Goal: Task Accomplishment & Management: Complete application form

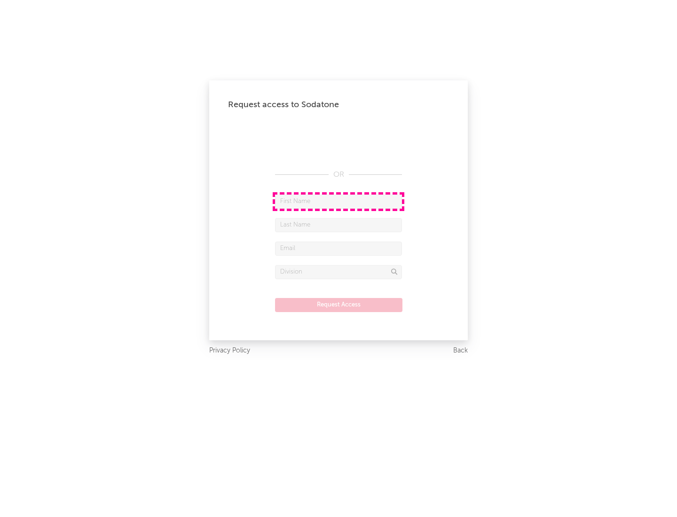
click at [339, 201] on input "text" at bounding box center [338, 202] width 127 height 14
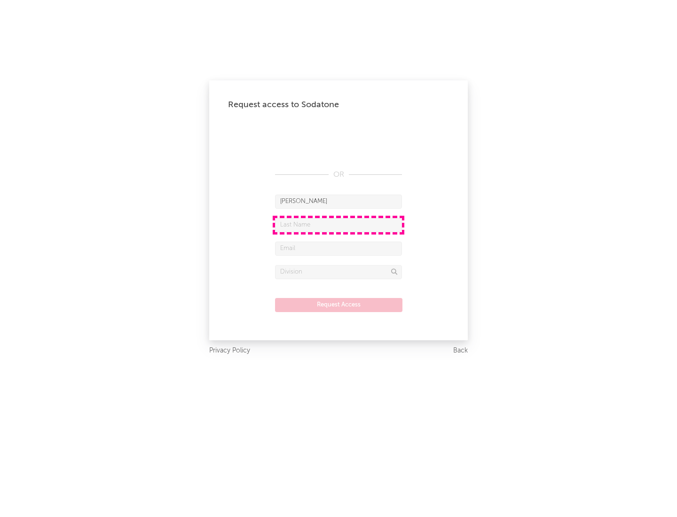
type input "[PERSON_NAME]"
click at [339, 225] on input "text" at bounding box center [338, 225] width 127 height 14
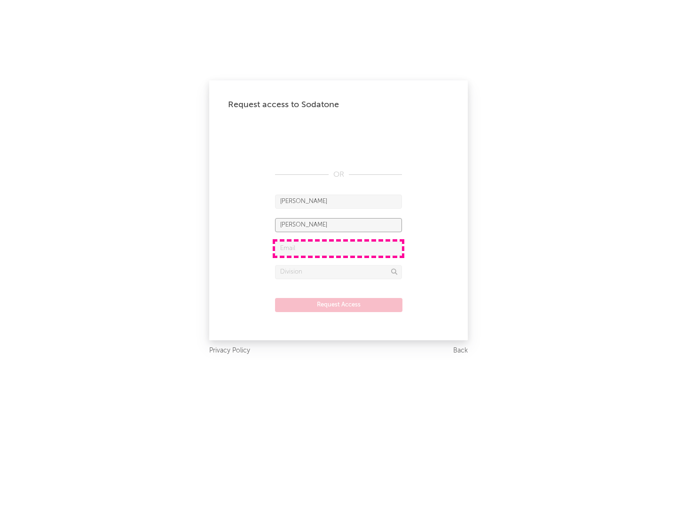
type input "[PERSON_NAME]"
click at [339, 248] on input "text" at bounding box center [338, 249] width 127 height 14
type input "[EMAIL_ADDRESS][DOMAIN_NAME]"
click at [339, 272] on input "text" at bounding box center [338, 272] width 127 height 14
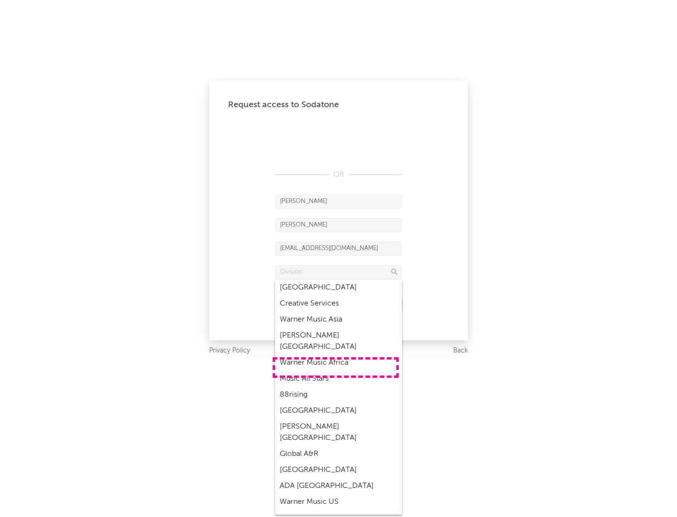
click at [336, 371] on div "Music All Stars" at bounding box center [338, 379] width 127 height 16
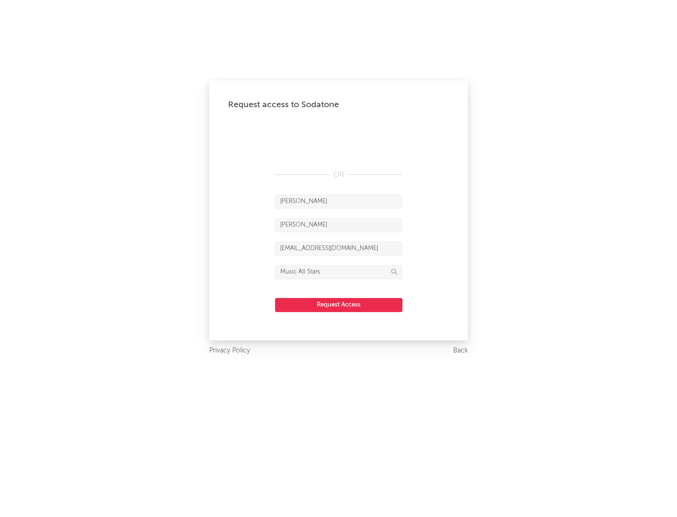
type input "Music All Stars"
click at [339, 305] on button "Request Access" at bounding box center [338, 305] width 127 height 14
